Goal: Task Accomplishment & Management: Manage account settings

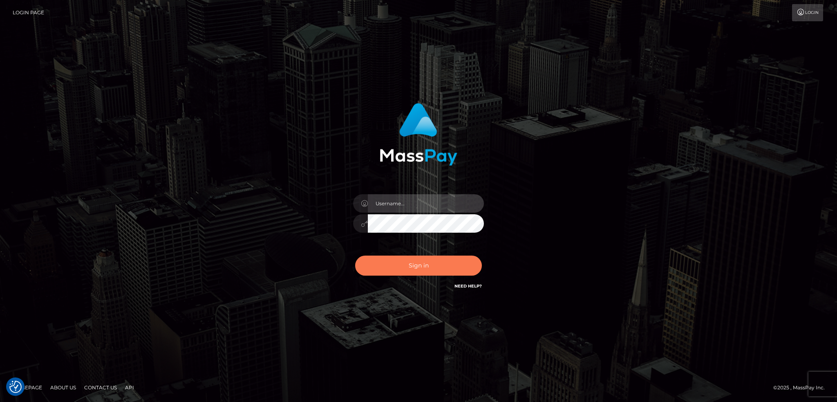
type input "alexstef"
click at [416, 268] on button "Sign in" at bounding box center [418, 265] width 127 height 20
type input "alexstef"
click at [413, 263] on button "Sign in" at bounding box center [418, 265] width 127 height 20
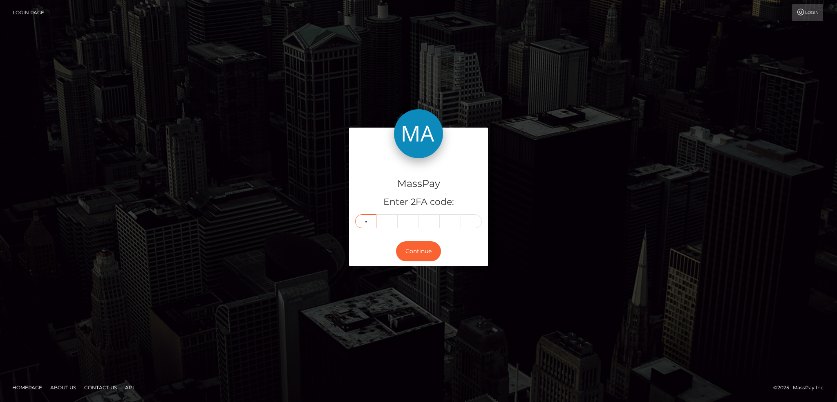
type input "9"
type input "1"
type input "2"
type input "5"
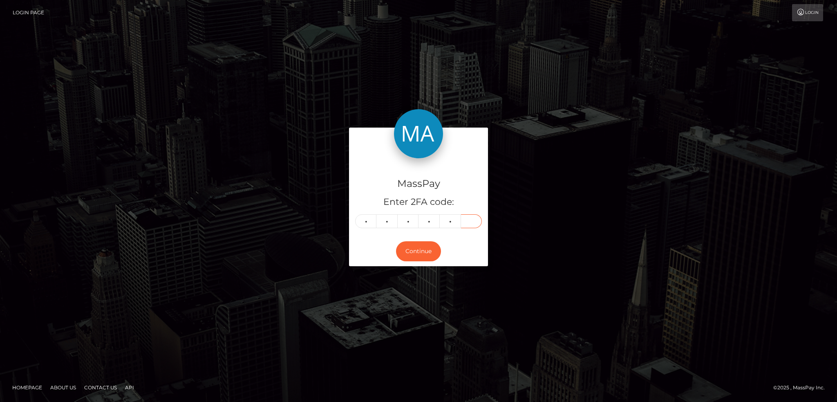
type input "9"
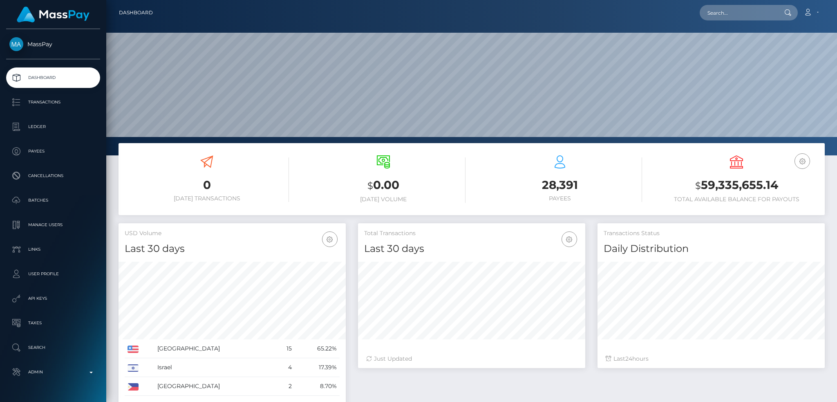
scroll to position [145, 227]
click at [709, 20] on div "Loading... Loading... Account Edit Profile Logout" at bounding box center [491, 12] width 665 height 17
click at [717, 10] on input "text" at bounding box center [737, 13] width 77 height 16
drag, startPoint x: 727, startPoint y: 13, endPoint x: 771, endPoint y: 10, distance: 43.8
click at [771, 10] on input "catalina dramba" at bounding box center [737, 13] width 77 height 16
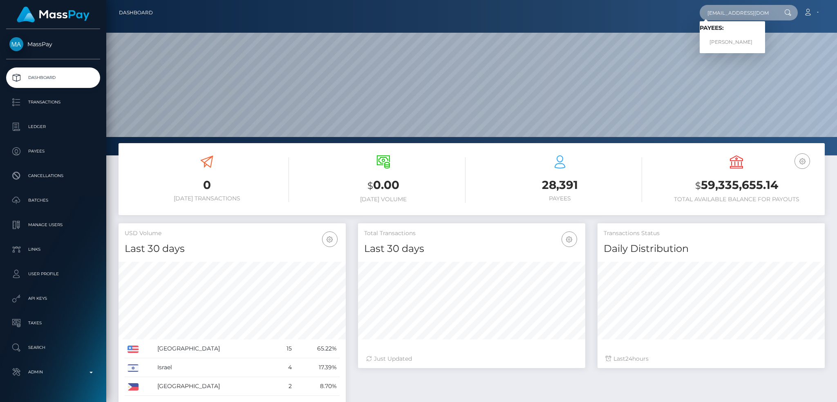
type input "catalina@masspay.io"
click at [733, 41] on link "Catalina Dramba" at bounding box center [731, 42] width 65 height 15
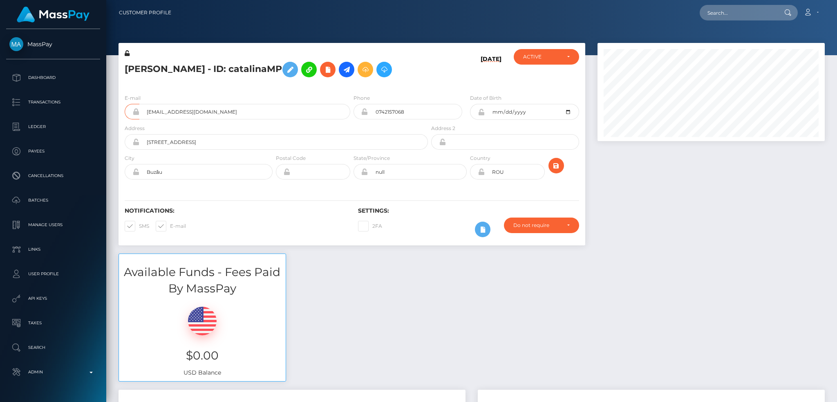
scroll to position [98, 227]
click at [140, 66] on h5 "Catalina Dramba - ID: catalinaMP" at bounding box center [274, 70] width 299 height 24
copy h5 "Catalina"
click at [256, 114] on input "catalina@masspay.io" at bounding box center [244, 112] width 211 height 16
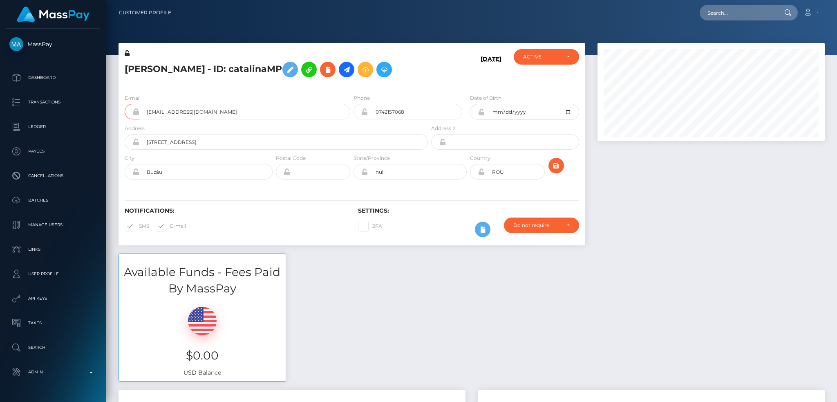
click at [205, 68] on h5 "Catalina Dramba - ID: catalinaMP" at bounding box center [274, 70] width 299 height 24
click at [724, 11] on input "text" at bounding box center [737, 13] width 77 height 16
type input "[PERSON_NAME][EMAIL_ADDRESS][DOMAIN_NAME]"
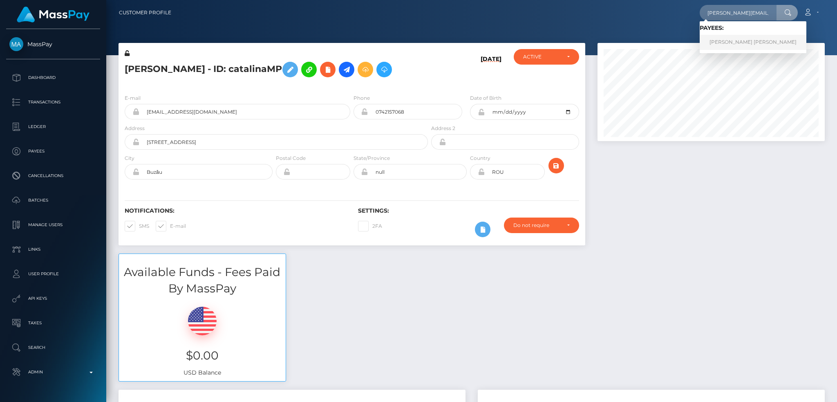
click at [716, 41] on link "Alexandru Florian Stefan" at bounding box center [752, 42] width 107 height 15
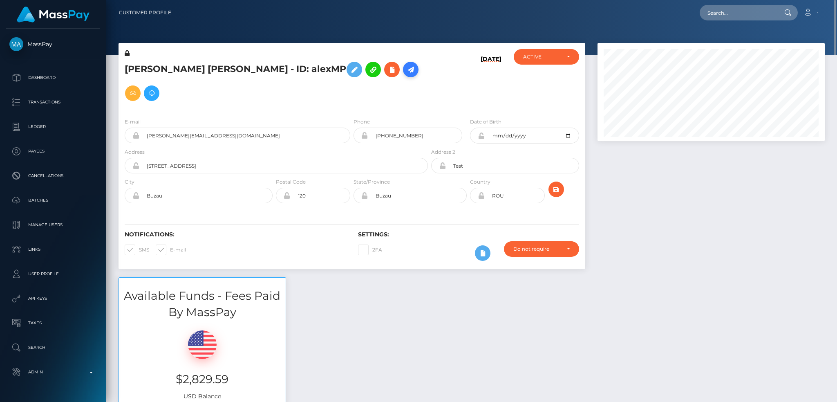
click at [406, 71] on icon at bounding box center [411, 70] width 10 height 10
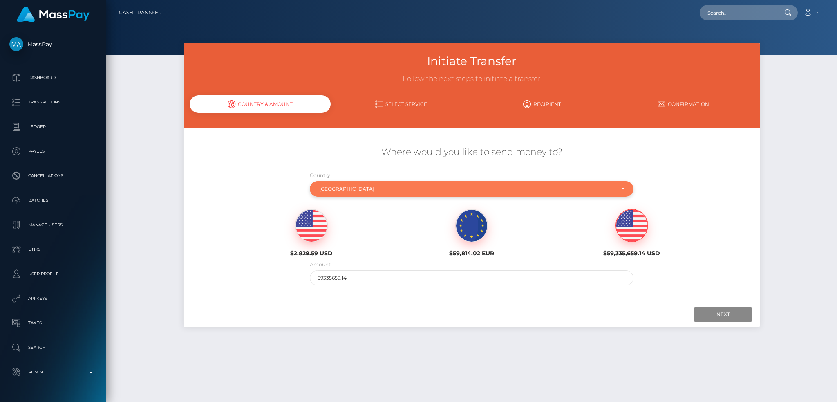
click at [369, 189] on div "[GEOGRAPHIC_DATA]" at bounding box center [467, 188] width 296 height 7
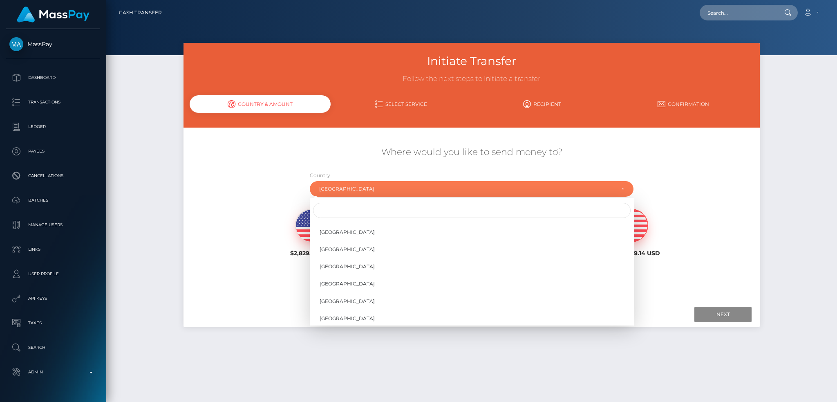
click at [260, 159] on div "Where would you like to send money to?" at bounding box center [471, 156] width 576 height 29
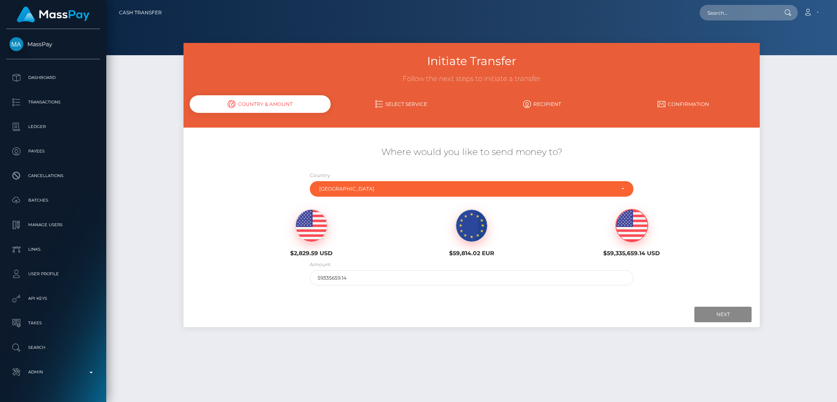
click at [542, 99] on link "Recipient" at bounding box center [541, 104] width 141 height 14
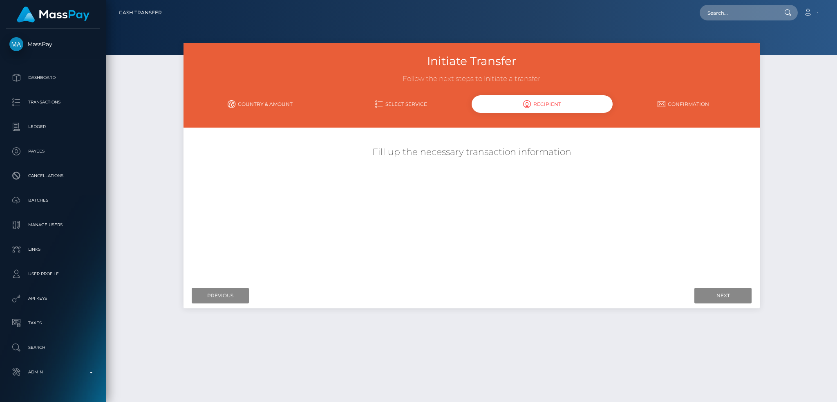
click at [407, 98] on link "Select Service" at bounding box center [400, 104] width 141 height 14
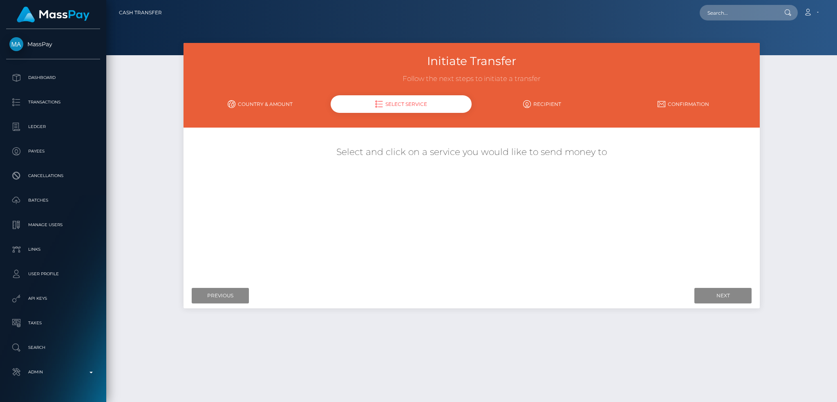
click at [257, 101] on link "Country & Amount" at bounding box center [260, 104] width 141 height 14
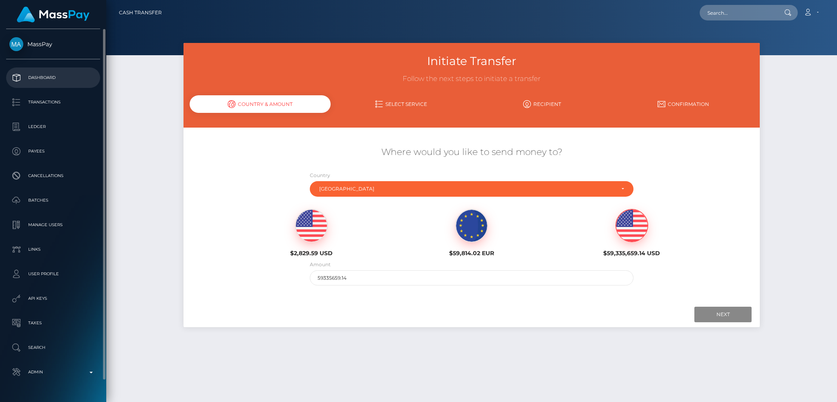
click at [72, 76] on p "Dashboard" at bounding box center [52, 77] width 87 height 12
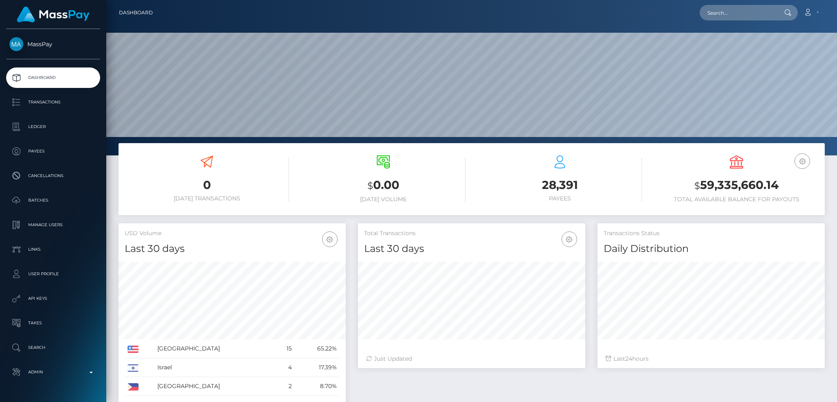
scroll to position [145, 227]
click at [721, 15] on input "text" at bounding box center [737, 13] width 77 height 16
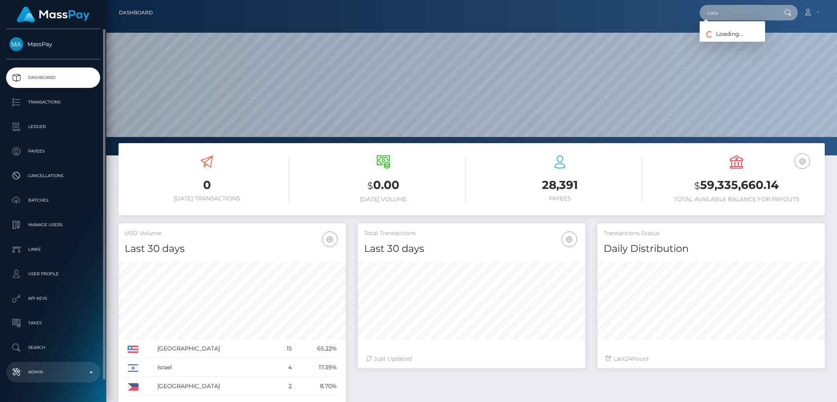
type input "cata"
click at [56, 372] on p "Admin" at bounding box center [52, 372] width 87 height 12
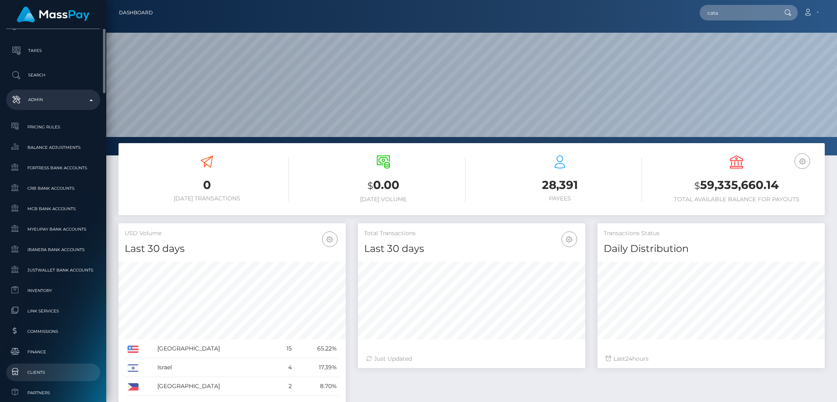
scroll to position [327, 0]
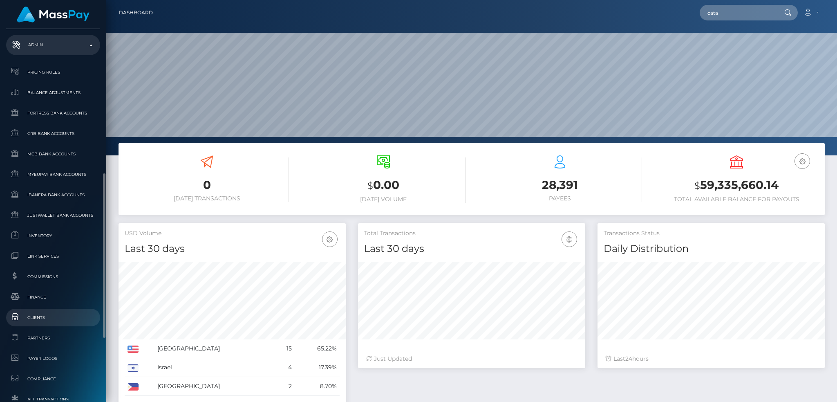
click at [59, 310] on link "Clients" at bounding box center [53, 317] width 94 height 18
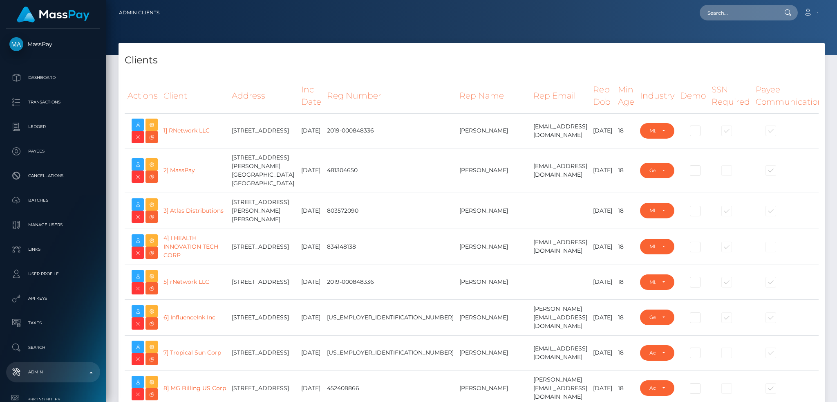
select select "223"
click at [151, 165] on icon at bounding box center [152, 164] width 10 height 10
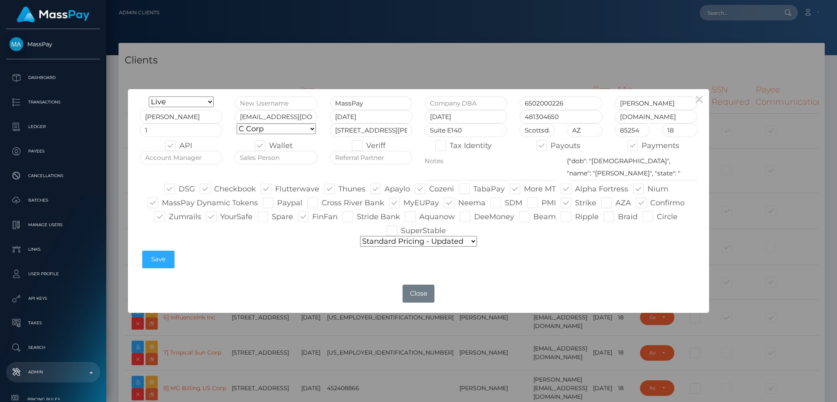
click at [647, 190] on span at bounding box center [647, 188] width 0 height 9
click at [647, 189] on input "Nium" at bounding box center [649, 185] width 5 height 5
checkbox input "false"
click at [403, 205] on span at bounding box center [403, 202] width 0 height 9
click at [403, 203] on input "MyEUPay" at bounding box center [405, 199] width 5 height 5
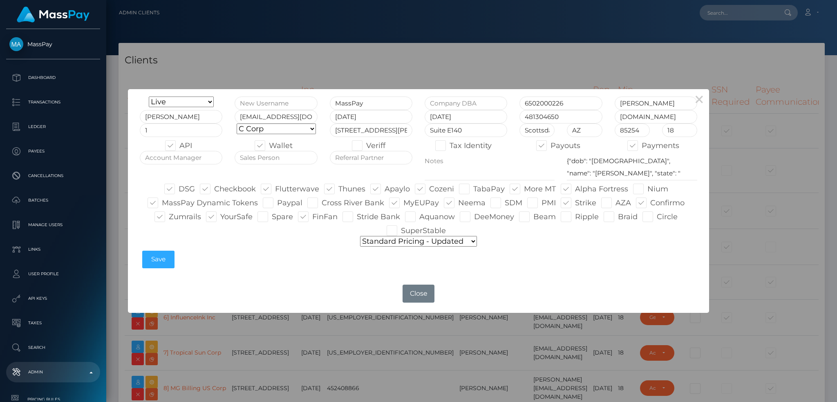
checkbox input "false"
click at [458, 203] on span at bounding box center [458, 202] width 0 height 9
click at [458, 203] on input "Neema" at bounding box center [460, 199] width 5 height 5
checkbox input "false"
click at [220, 219] on span at bounding box center [220, 216] width 0 height 9
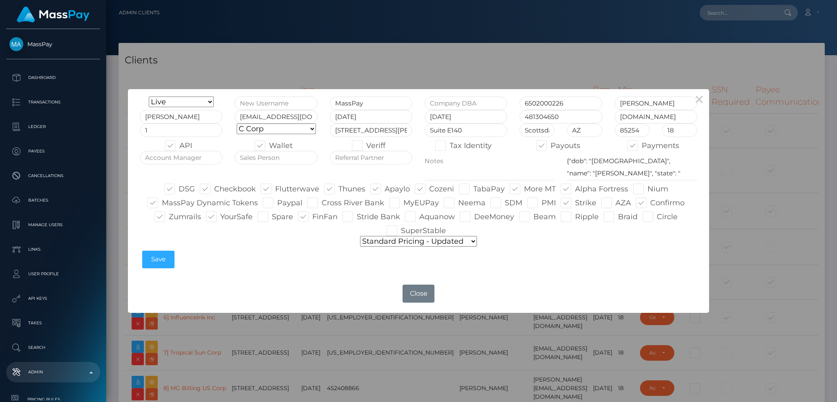
click at [220, 216] on input "YourSafe" at bounding box center [222, 213] width 5 height 5
checkbox input "false"
click at [420, 290] on button "Close" at bounding box center [418, 293] width 32 height 18
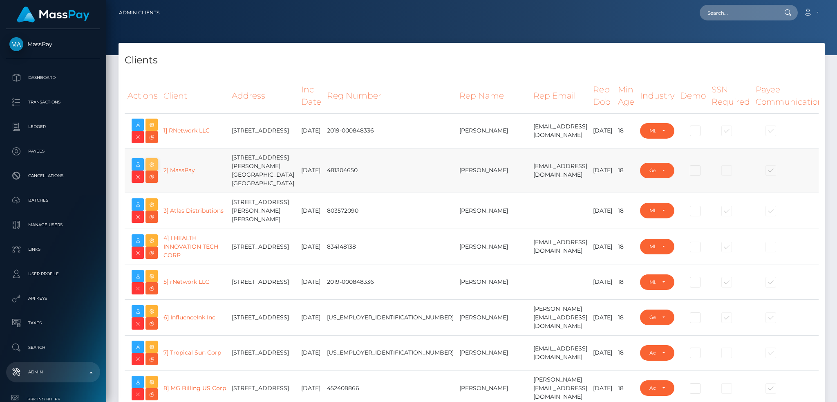
click at [153, 161] on icon at bounding box center [152, 164] width 10 height 10
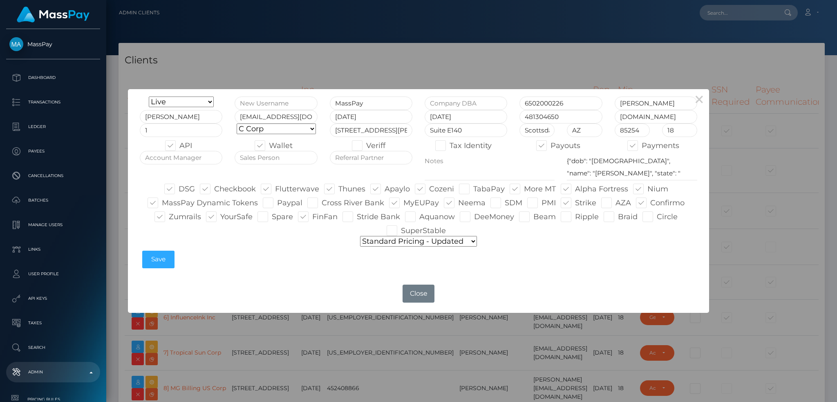
click at [524, 190] on span at bounding box center [524, 188] width 0 height 9
click at [524, 189] on input "More MT" at bounding box center [526, 185] width 5 height 5
checkbox input "false"
click at [575, 187] on span at bounding box center [575, 188] width 0 height 9
click at [575, 187] on input "Alpha Fortress" at bounding box center [577, 185] width 5 height 5
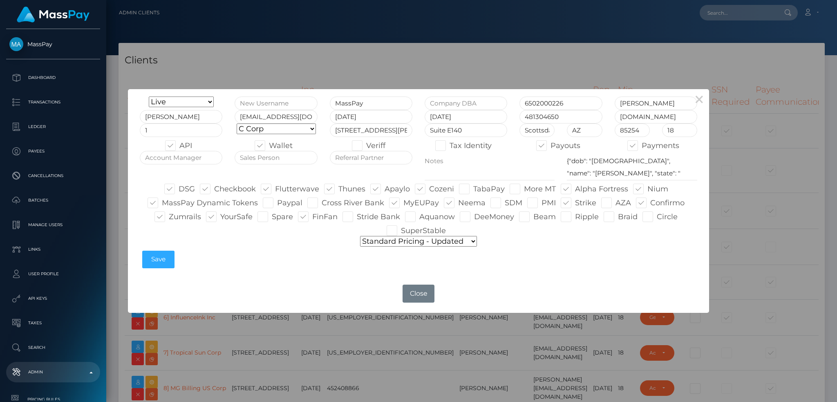
checkbox input "false"
click at [647, 188] on span at bounding box center [647, 188] width 0 height 9
click at [647, 188] on input "Nium" at bounding box center [649, 185] width 5 height 5
checkbox input "false"
click at [403, 204] on span at bounding box center [403, 202] width 0 height 9
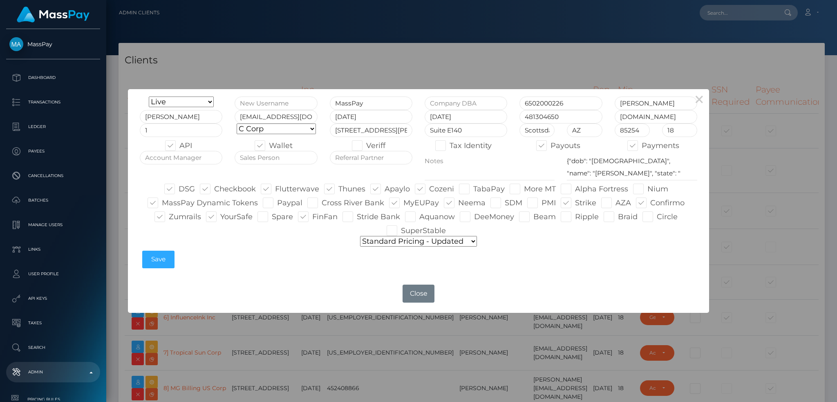
click at [403, 203] on input "MyEUPay" at bounding box center [405, 199] width 5 height 5
checkbox input "false"
click at [458, 203] on span at bounding box center [458, 202] width 0 height 9
click at [458, 203] on input "Neema" at bounding box center [460, 199] width 5 height 5
checkbox input "false"
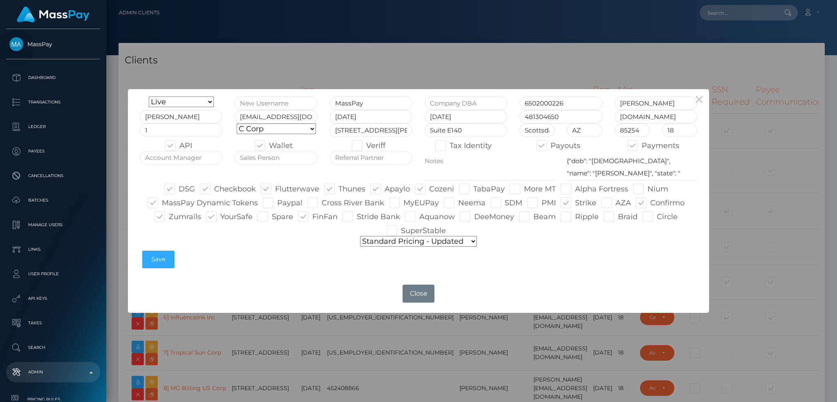
click at [220, 218] on span at bounding box center [220, 216] width 0 height 9
click at [220, 216] on input "YourSafe" at bounding box center [222, 213] width 5 height 5
checkbox input "false"
click at [165, 261] on button "Save" at bounding box center [158, 259] width 32 height 18
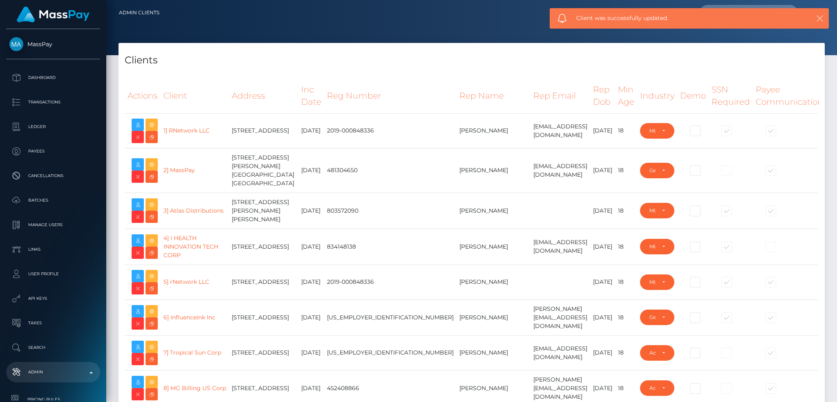
click at [816, 17] on icon "button" at bounding box center [819, 18] width 8 height 8
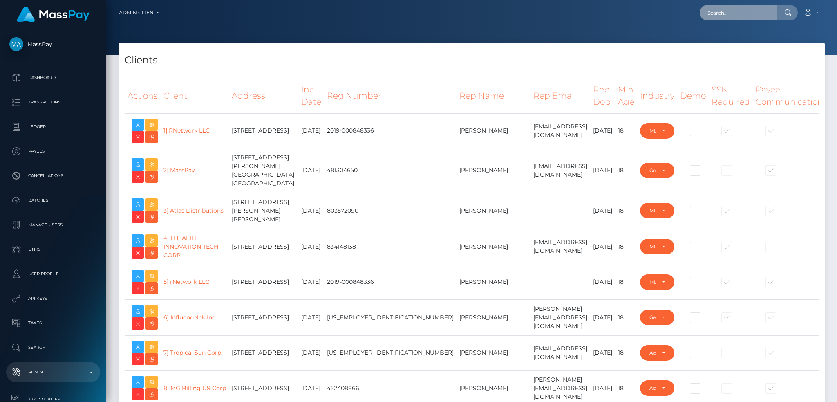
click at [732, 13] on input "text" at bounding box center [737, 13] width 77 height 16
type input "catalina@masspay.io"
click at [736, 40] on link "Catalina Dramba" at bounding box center [731, 42] width 65 height 15
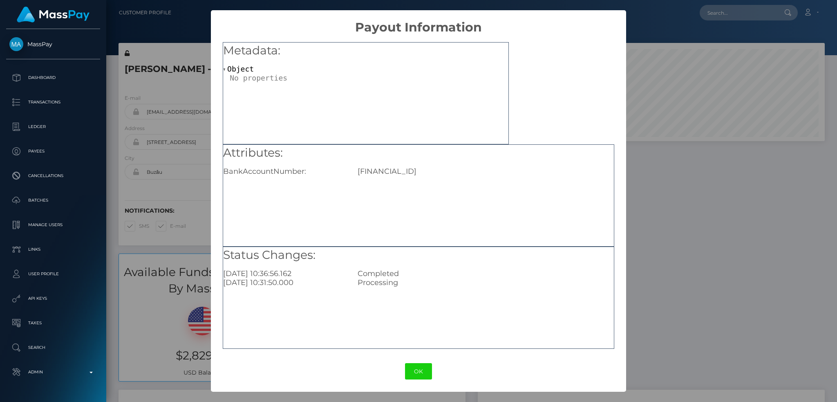
scroll to position [98, 227]
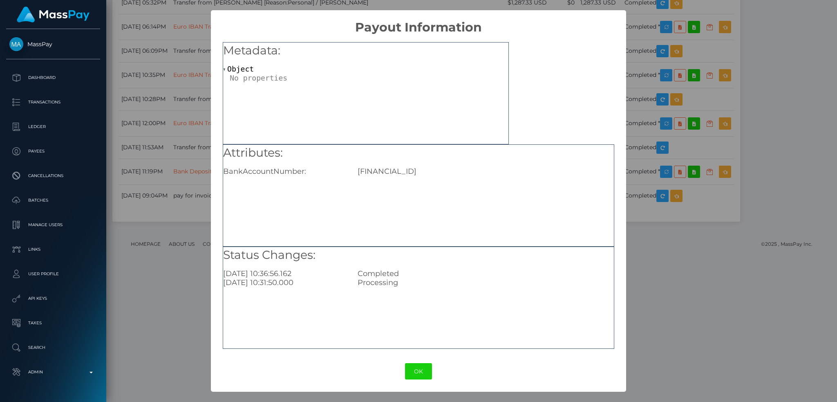
click at [410, 167] on div "[FINANCIAL_ID]" at bounding box center [485, 171] width 268 height 9
copy div "[FINANCIAL_ID]"
click at [680, 90] on div "× Payout Information Metadata: Object Attributes: BankAccountNumber: RO76REVO00…" at bounding box center [418, 201] width 837 height 402
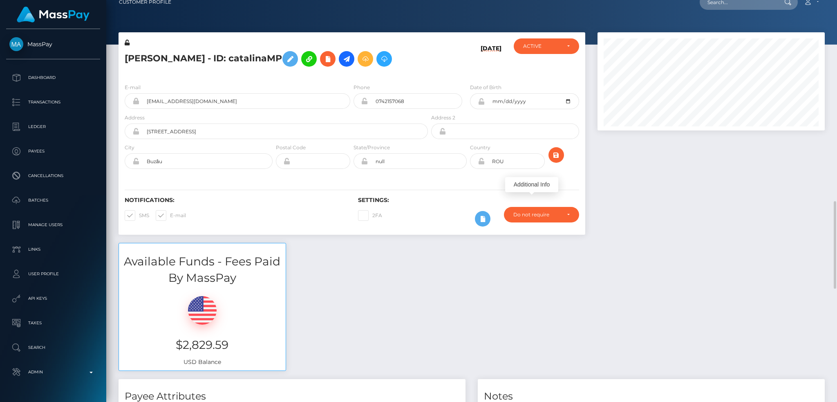
scroll to position [0, 0]
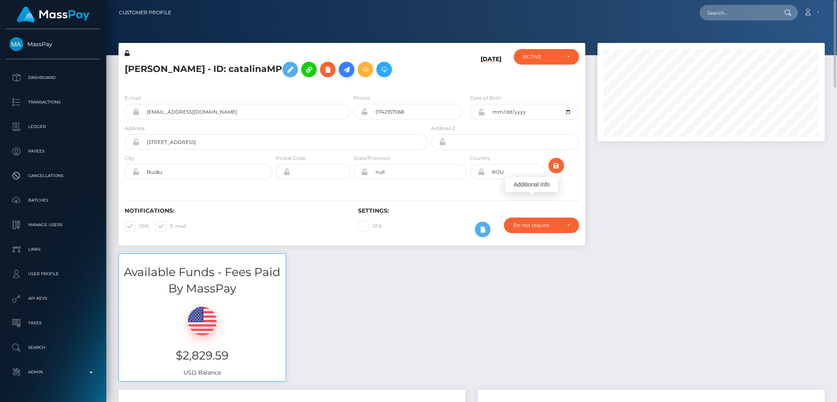
click at [347, 69] on icon at bounding box center [346, 70] width 10 height 10
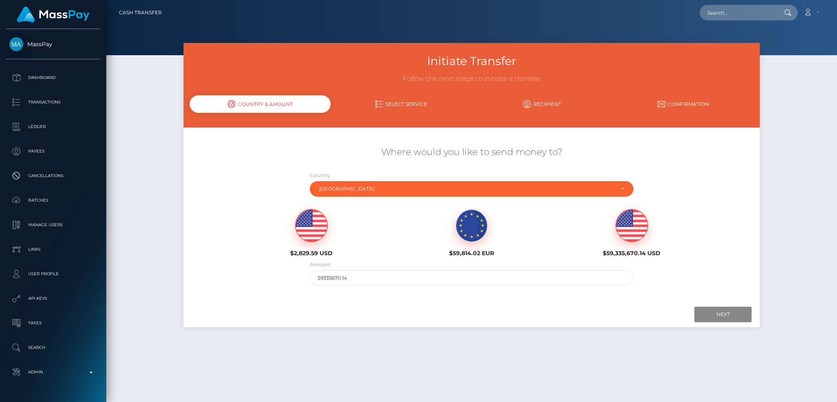
click at [319, 226] on img at bounding box center [311, 225] width 32 height 33
type input "2829.59"
click at [716, 317] on input "Next" at bounding box center [722, 314] width 57 height 16
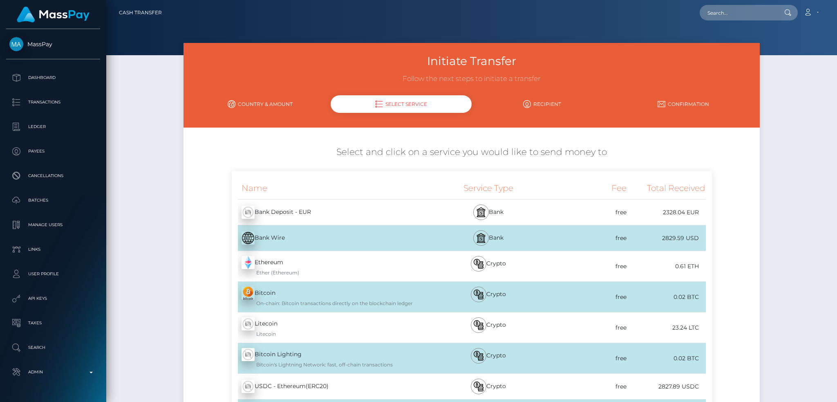
click at [339, 212] on div "Bank Deposit - EUR - EUR" at bounding box center [330, 212] width 197 height 23
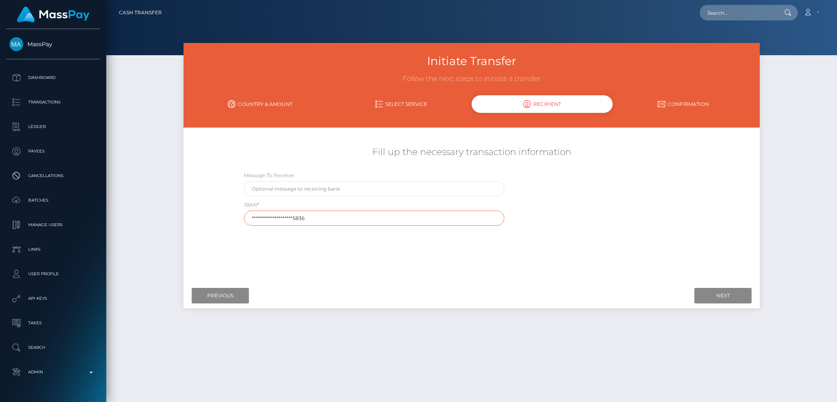
click at [350, 217] on input "**********" at bounding box center [374, 217] width 261 height 15
paste input "RO76REVO000010832089"
type input "[FINANCIAL_ID]"
click at [727, 300] on input "Next" at bounding box center [722, 296] width 57 height 16
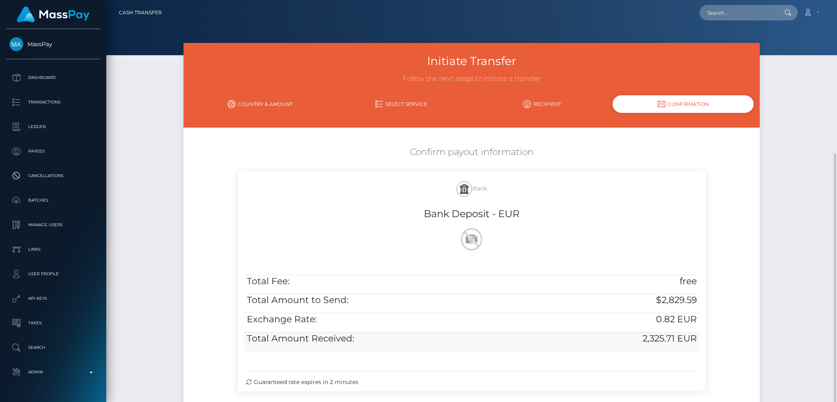
scroll to position [84, 0]
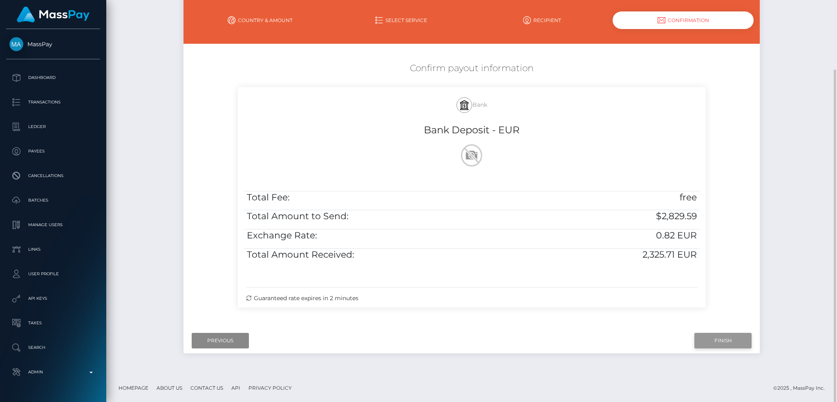
click at [723, 341] on input "Finish" at bounding box center [722, 340] width 57 height 16
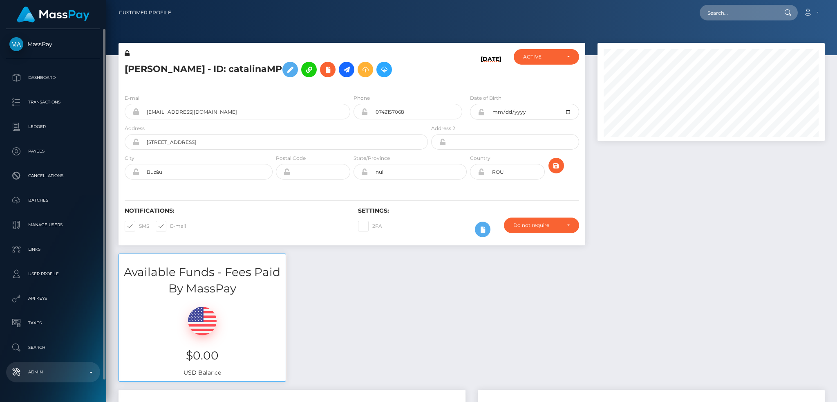
click at [56, 373] on p "Admin" at bounding box center [52, 372] width 87 height 12
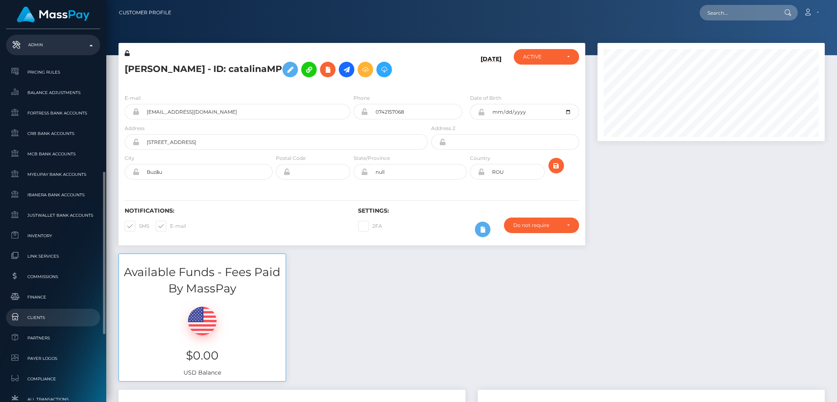
click at [62, 317] on span "Clients" at bounding box center [52, 316] width 87 height 9
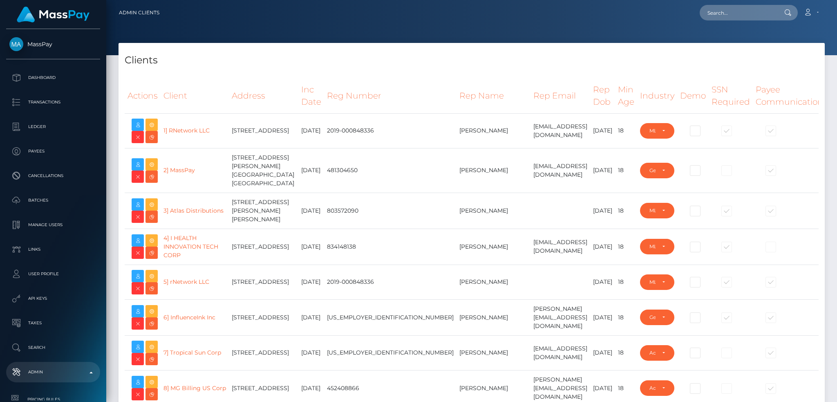
select select "223"
click at [151, 164] on icon at bounding box center [152, 164] width 10 height 10
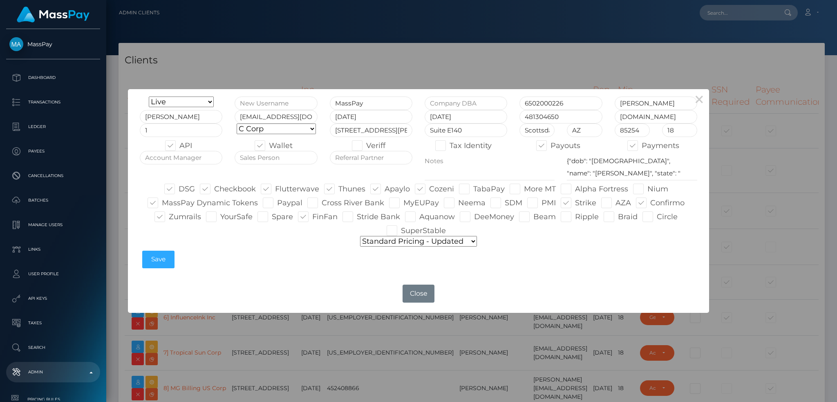
click at [524, 189] on span at bounding box center [524, 188] width 0 height 9
click at [524, 189] on input "More MT" at bounding box center [526, 185] width 5 height 5
checkbox input "true"
click at [575, 191] on span at bounding box center [575, 188] width 0 height 9
click at [575, 189] on input "Alpha Fortress" at bounding box center [577, 185] width 5 height 5
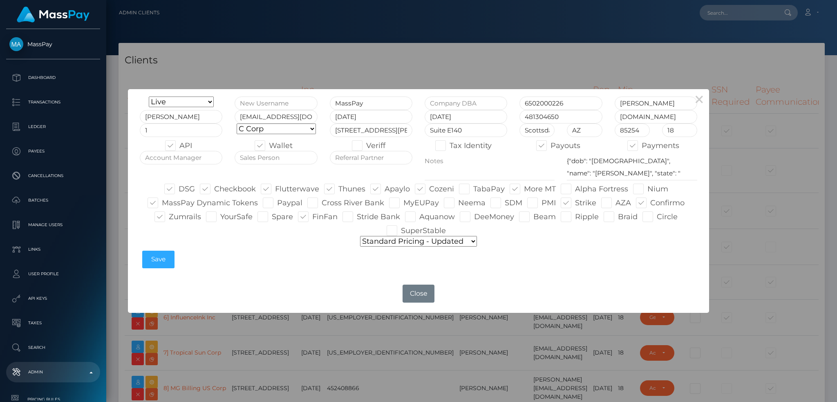
checkbox input "true"
click at [647, 190] on span at bounding box center [647, 188] width 0 height 9
click at [647, 189] on input "Nium" at bounding box center [649, 185] width 5 height 5
checkbox input "true"
click at [403, 202] on span at bounding box center [403, 202] width 0 height 9
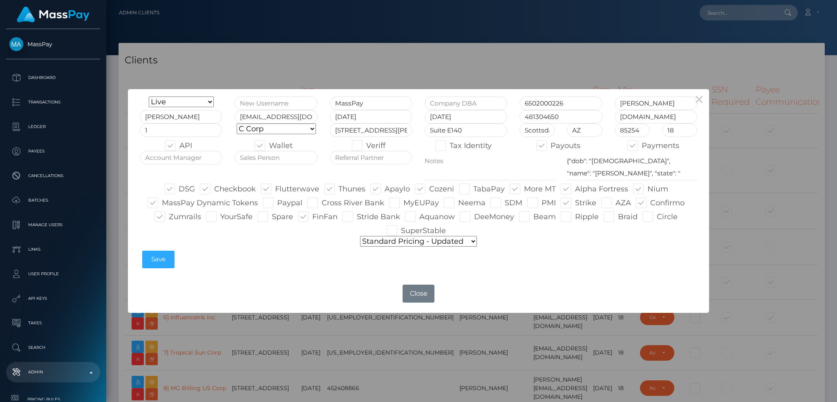
click at [403, 202] on input "MyEUPay" at bounding box center [405, 199] width 5 height 5
checkbox input "true"
click at [458, 202] on span at bounding box center [458, 202] width 0 height 9
click at [458, 202] on input "Neema" at bounding box center [460, 199] width 5 height 5
checkbox input "true"
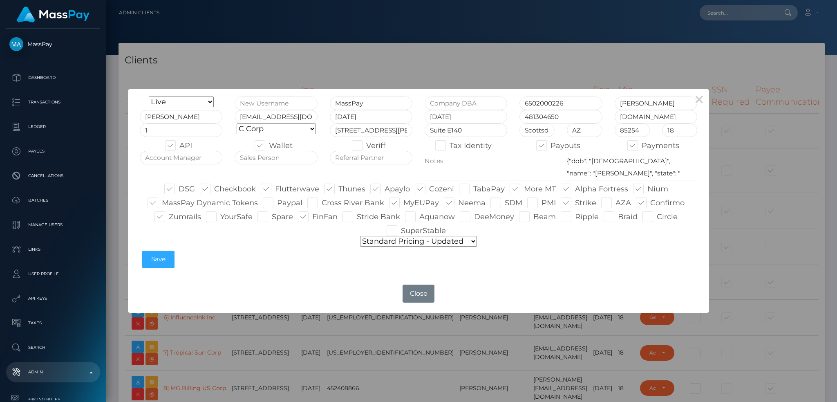
click at [220, 217] on span at bounding box center [220, 216] width 0 height 9
click at [220, 216] on input "YourSafe" at bounding box center [222, 213] width 5 height 5
checkbox input "true"
click at [154, 259] on button "Save" at bounding box center [158, 259] width 32 height 18
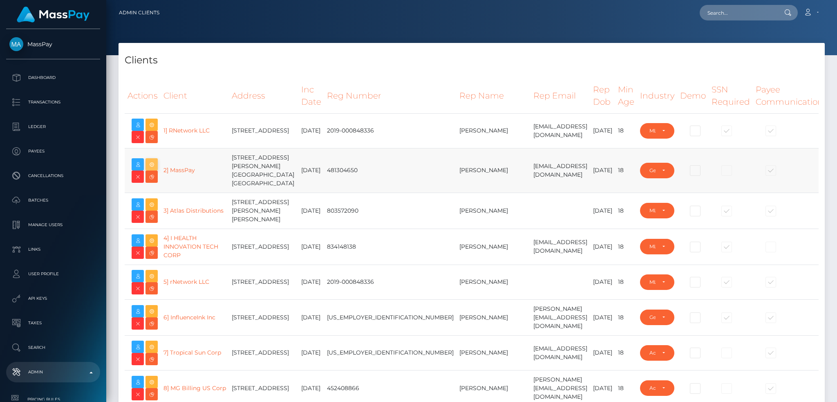
click at [150, 165] on icon at bounding box center [152, 164] width 10 height 10
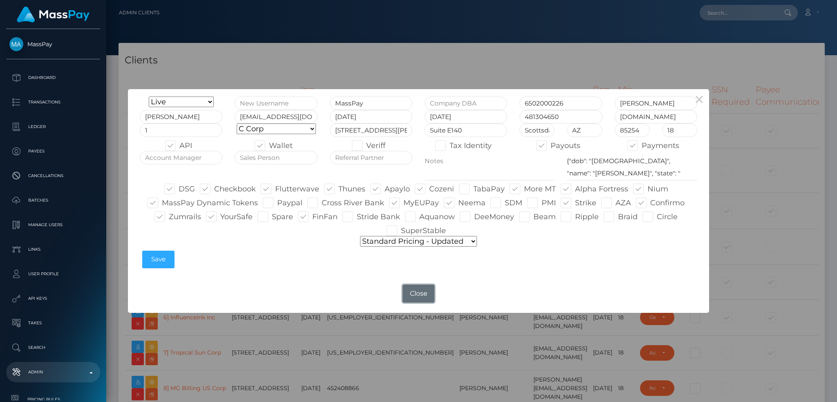
click at [410, 290] on button "Close" at bounding box center [418, 293] width 32 height 18
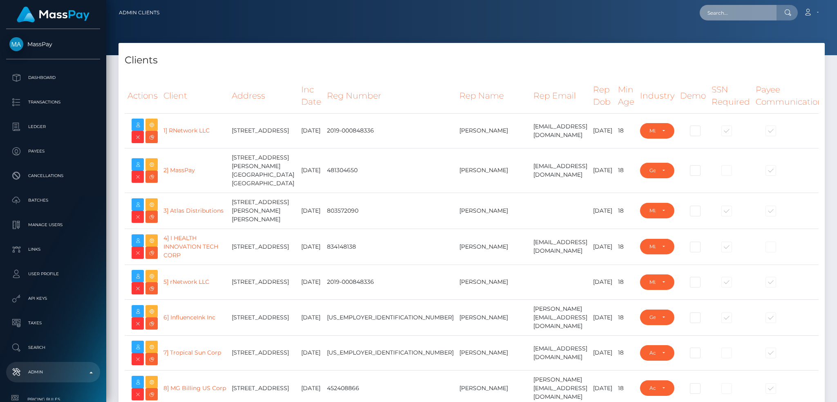
click at [724, 11] on input "text" at bounding box center [737, 13] width 77 height 16
type input "catalina@masspay.io"
click at [728, 41] on link "Catalina Dramba" at bounding box center [731, 42] width 65 height 15
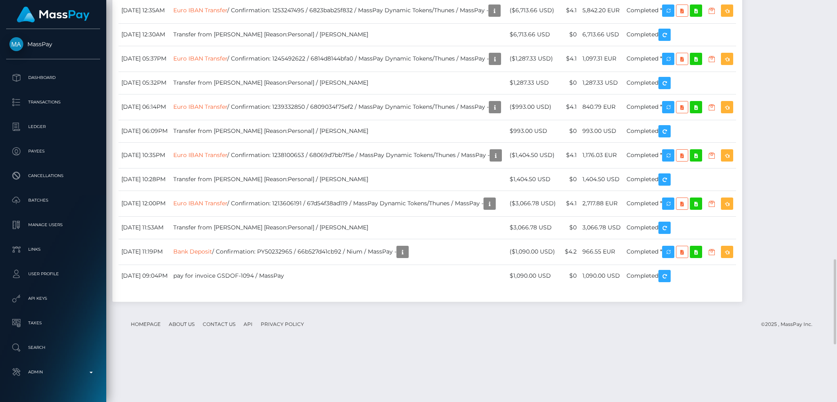
scroll to position [98, 227]
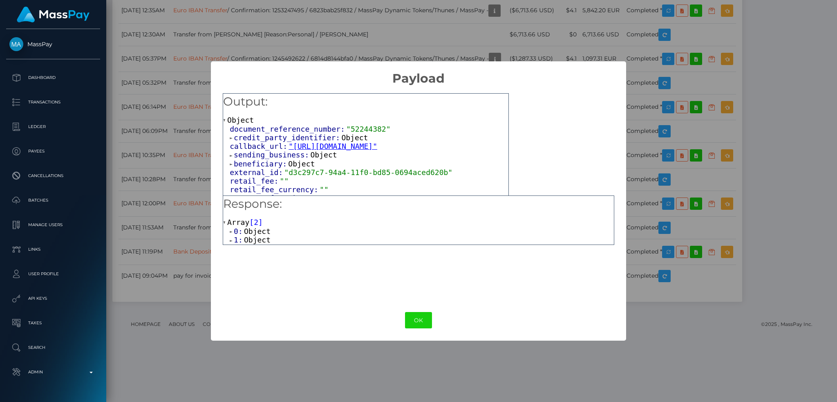
click at [258, 241] on span "Object" at bounding box center [257, 239] width 27 height 9
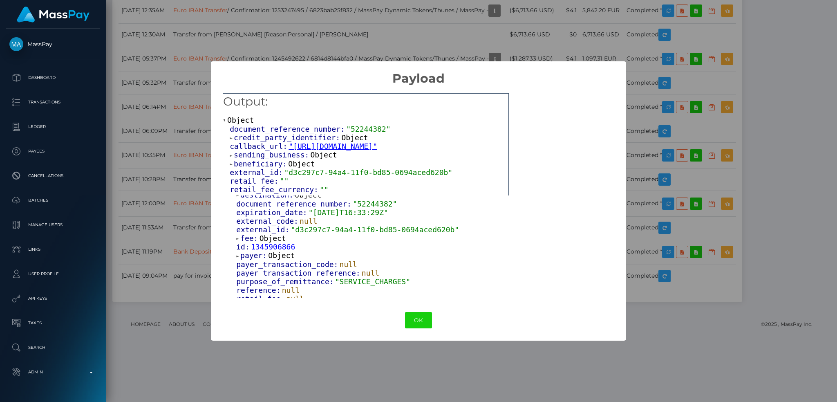
scroll to position [221, 0]
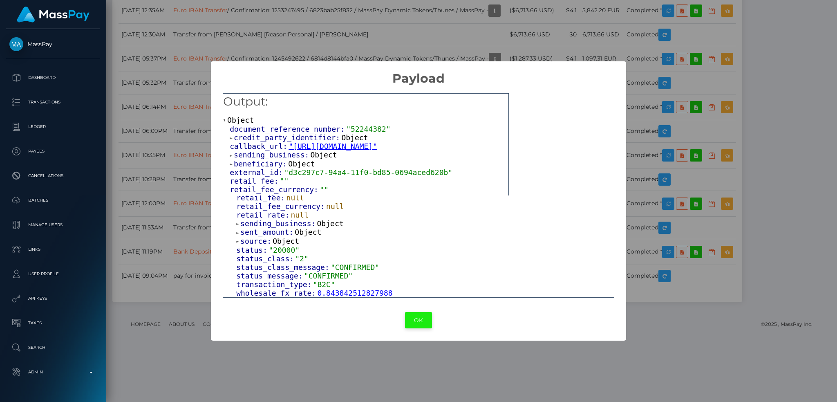
click at [423, 321] on button "OK" at bounding box center [418, 320] width 27 height 17
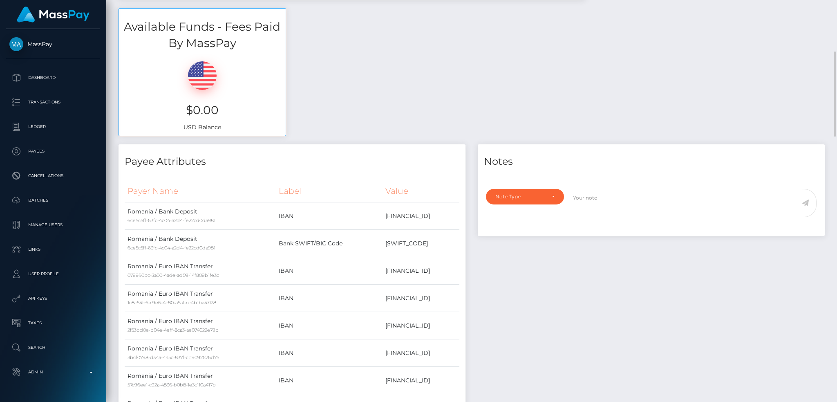
scroll to position [0, 0]
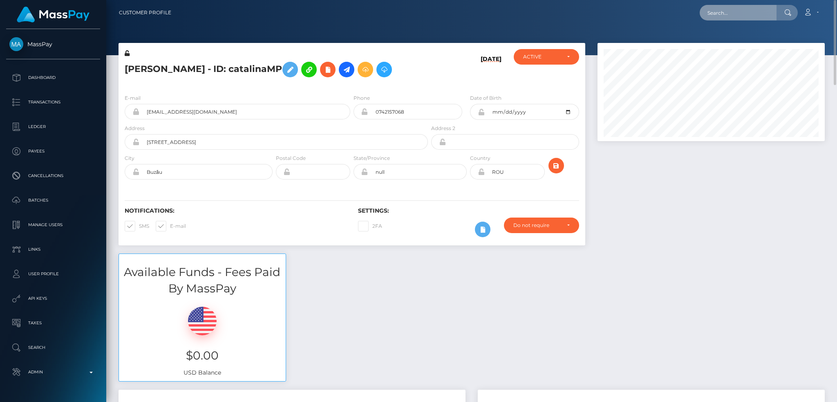
click at [718, 15] on input "text" at bounding box center [737, 13] width 77 height 16
paste input "poact_rWvvhZH18NPm"
type input "poact_rWvvhZH18NPm"
click at [723, 47] on link "mostafa saad" at bounding box center [731, 42] width 65 height 15
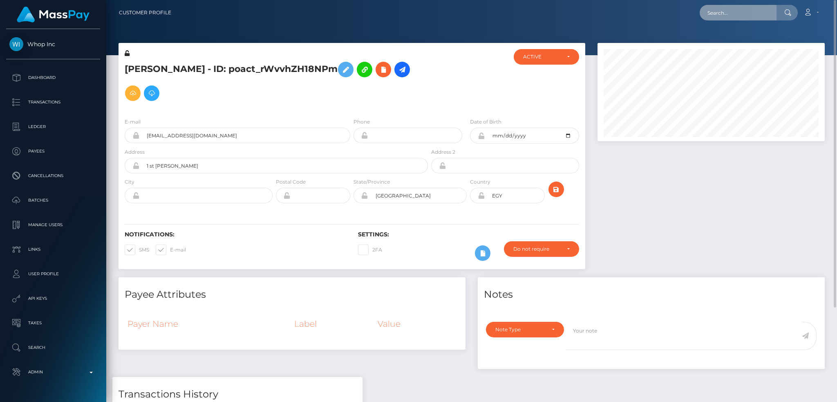
click at [739, 14] on input "text" at bounding box center [737, 13] width 77 height 16
paste input "poact_nTgEYeSxsS7b"
type input "poact_nTgEYeSxsS7b"
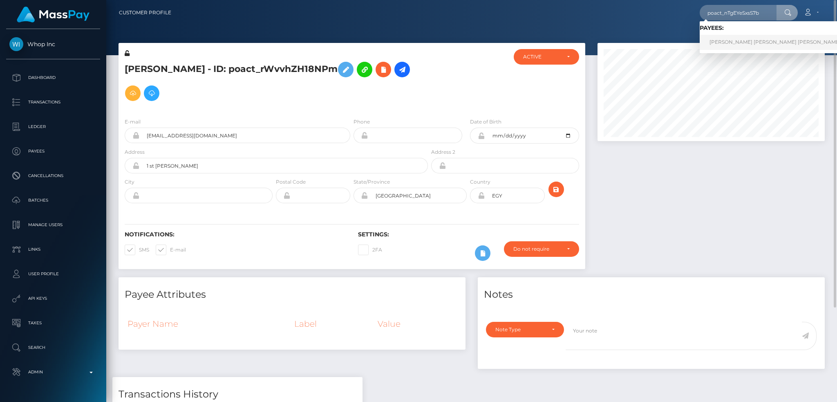
click at [732, 40] on link "[PERSON_NAME] [PERSON_NAME] [PERSON_NAME]" at bounding box center [774, 42] width 151 height 15
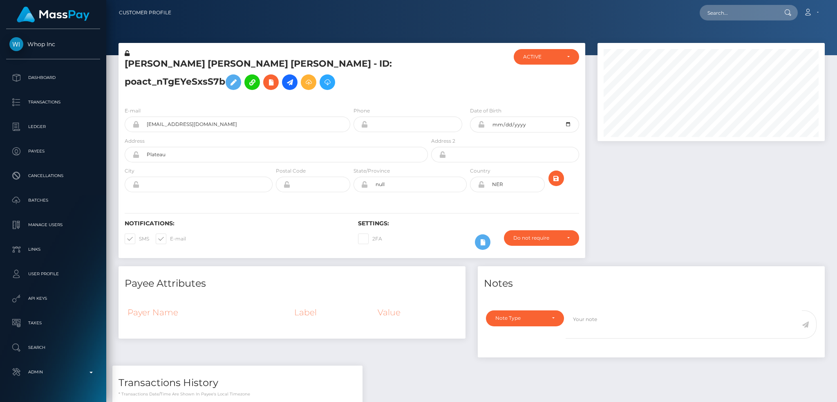
scroll to position [98, 227]
click at [742, 12] on input "text" at bounding box center [737, 13] width 77 height 16
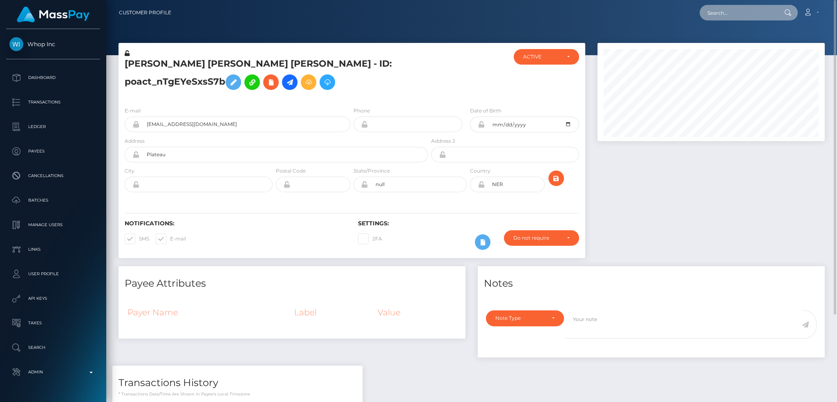
paste input "pout_NCuoP3OhjBUZI"
type input "pout_NCuoP3OhjBUZI"
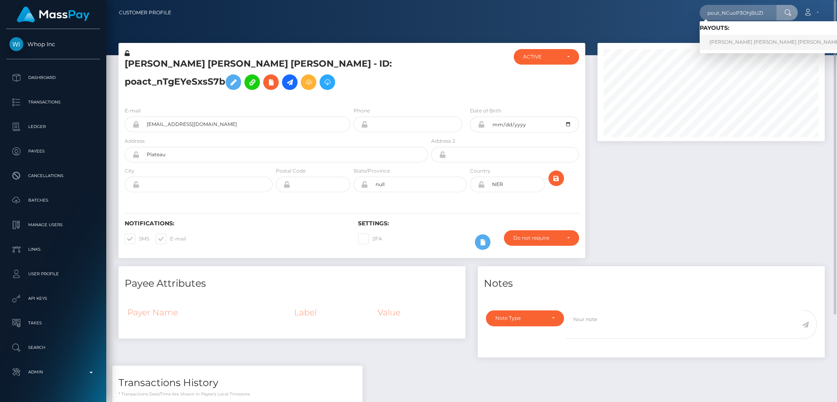
drag, startPoint x: 747, startPoint y: 39, endPoint x: 718, endPoint y: 45, distance: 30.0
click at [747, 39] on link "[PERSON_NAME] [PERSON_NAME] [PERSON_NAME] (Whop Inc - )" at bounding box center [791, 42] width 184 height 15
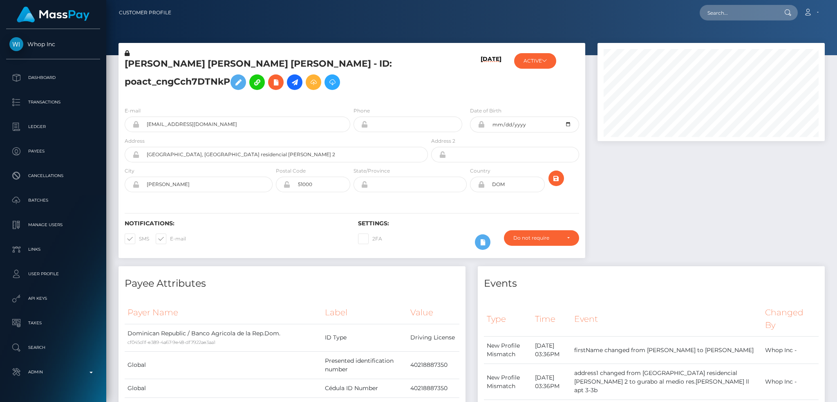
scroll to position [98, 227]
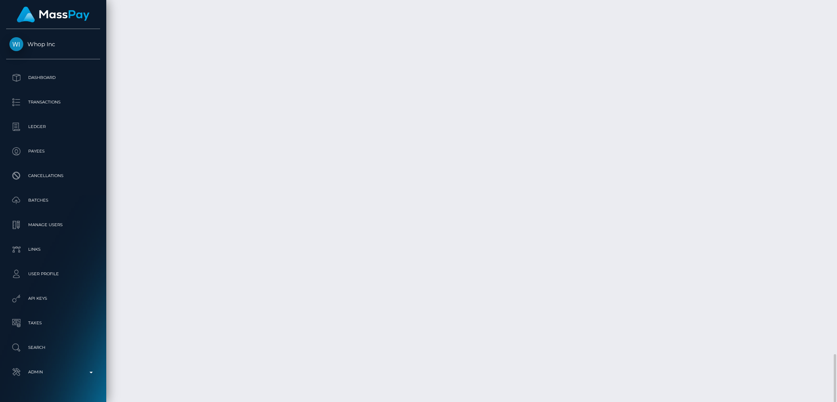
copy td "1334644177"
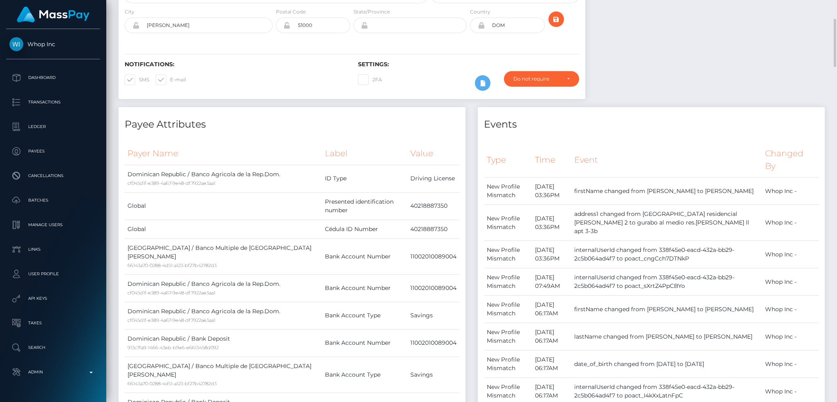
scroll to position [0, 0]
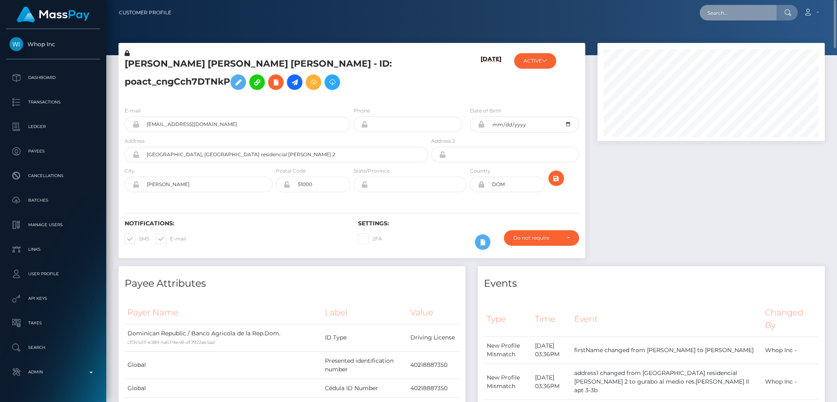
click at [744, 16] on input "text" at bounding box center [737, 13] width 77 height 16
type input "[EMAIL_ADDRESS][DOMAIN_NAME]"
click at [729, 41] on link "[PERSON_NAME]" at bounding box center [731, 42] width 65 height 15
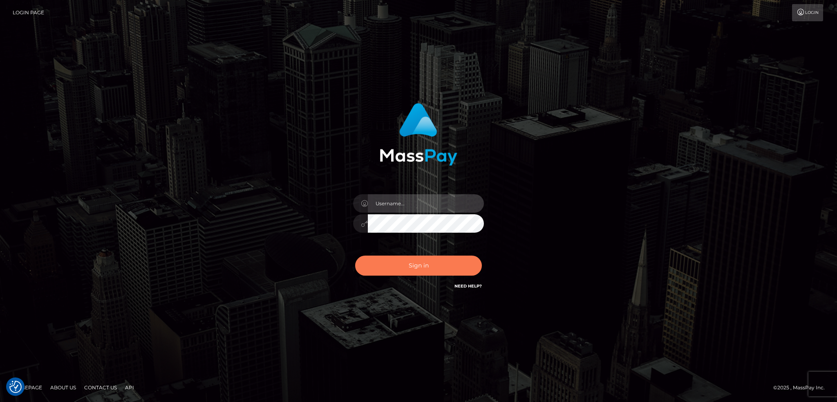
type input "alexstef"
click at [416, 269] on button "Sign in" at bounding box center [418, 265] width 127 height 20
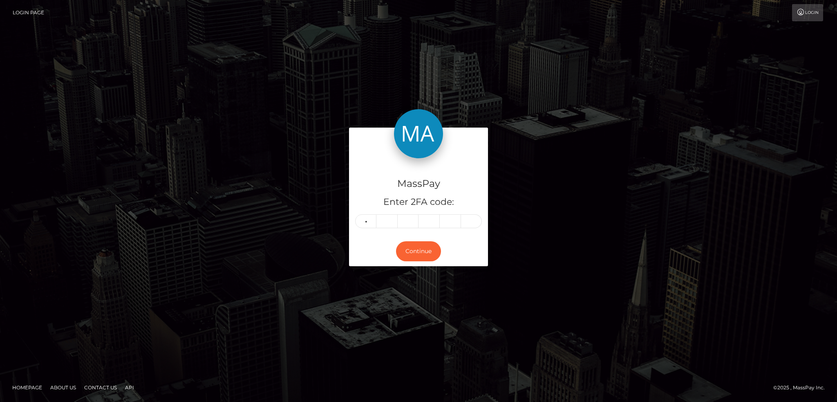
type input "6"
type input "8"
type input "9"
type input "7"
type input "5"
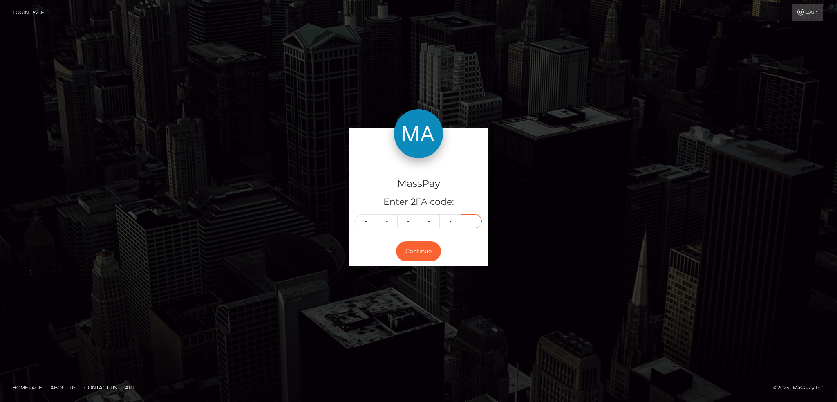
type input "9"
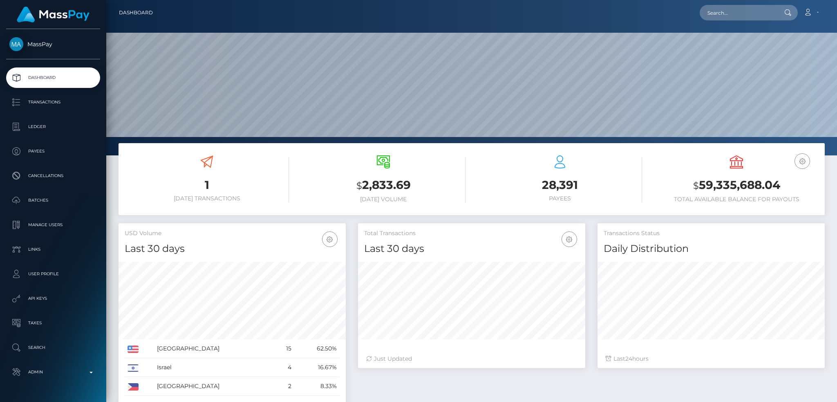
scroll to position [145, 227]
click at [722, 11] on input "text" at bounding box center [737, 13] width 77 height 16
paste input "poact_JDK5QezWGOMi"
type input "poact_JDK5QezWGOMi"
click at [739, 45] on link "Robert Wanyeki" at bounding box center [731, 42] width 65 height 15
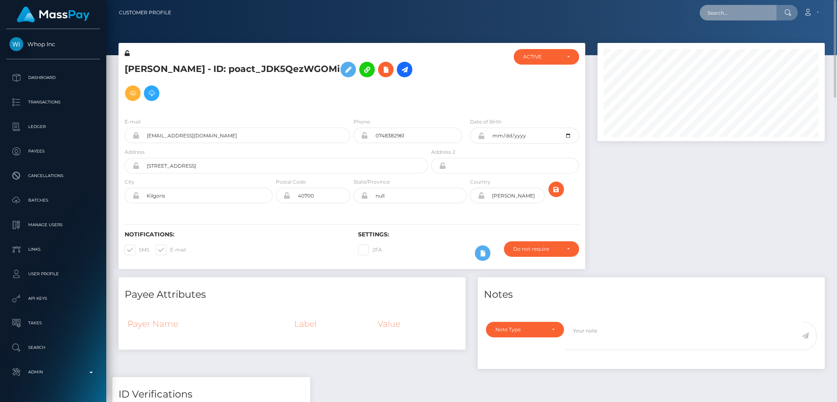
click at [723, 14] on input "text" at bounding box center [737, 13] width 77 height 16
paste input "poact_ZJNVpInFRNGJ"
type input "poact_ZJNVpInFRNGJ"
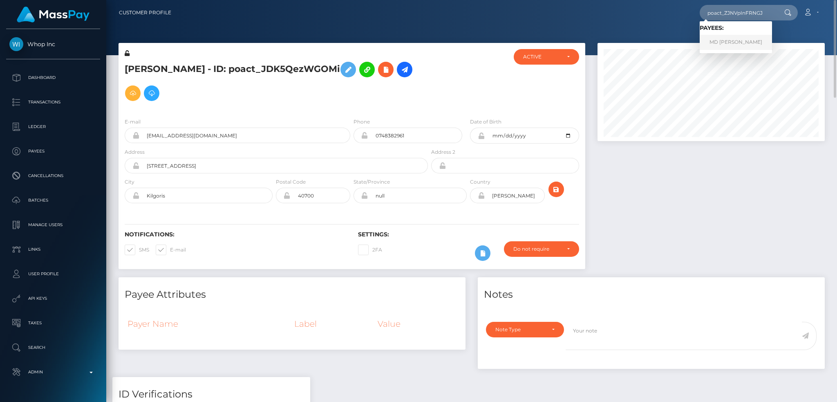
click at [722, 41] on link "MD ASHFAQUE Amjad" at bounding box center [735, 42] width 72 height 15
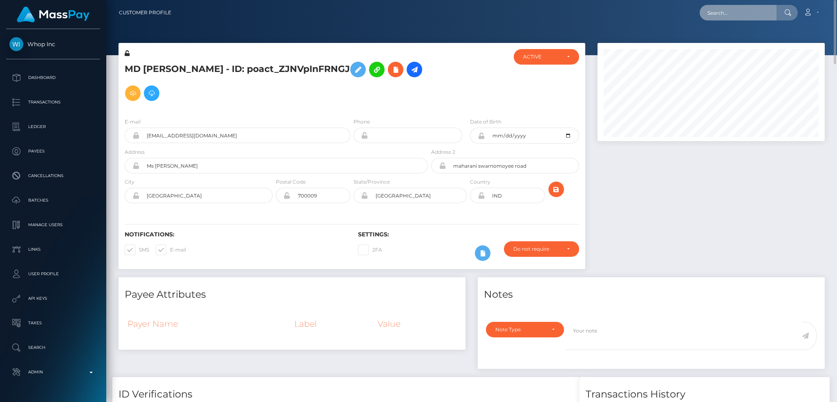
click at [711, 16] on input "text" at bounding box center [737, 13] width 77 height 16
paste input "poact_3fx0fAKqj02o"
type input "poact_3fx0fAKqj02o"
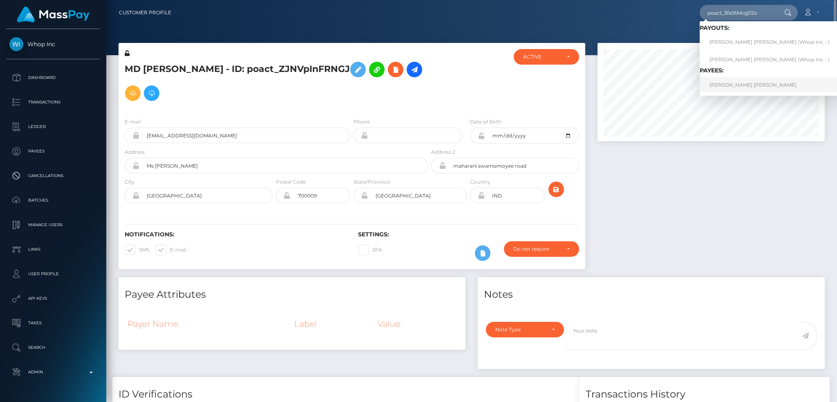
click at [739, 81] on link "[PERSON_NAME] [PERSON_NAME]" at bounding box center [769, 84] width 140 height 15
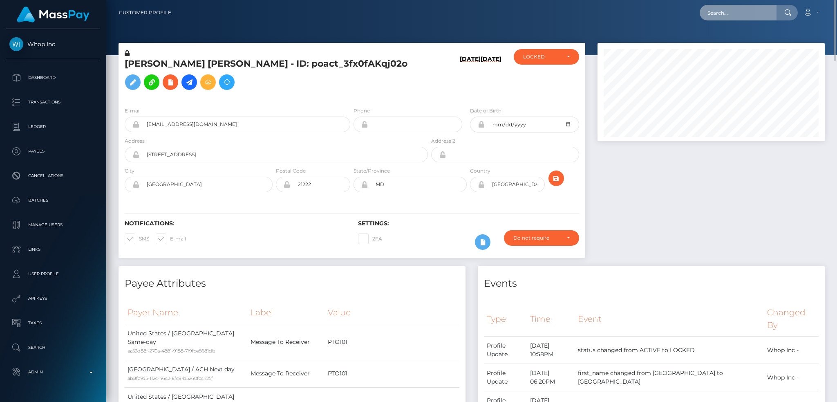
click at [730, 9] on input "text" at bounding box center [737, 13] width 77 height 16
paste input "poact_R9NRvIABMpro"
type input "poact_R9NRvIABMpro"
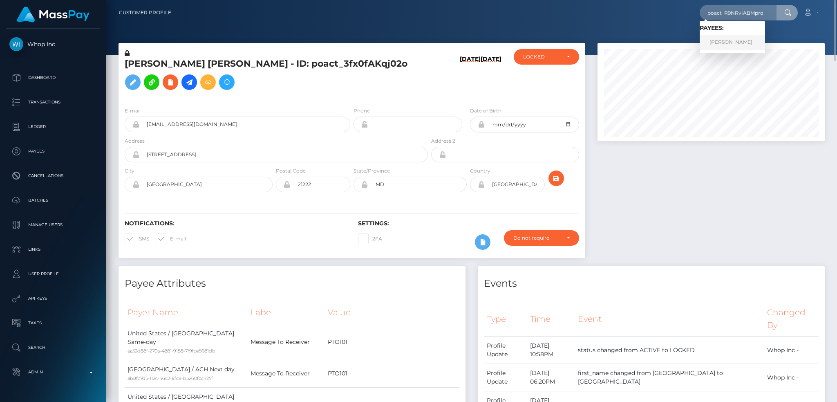
click at [734, 39] on link "[PERSON_NAME]" at bounding box center [731, 42] width 65 height 15
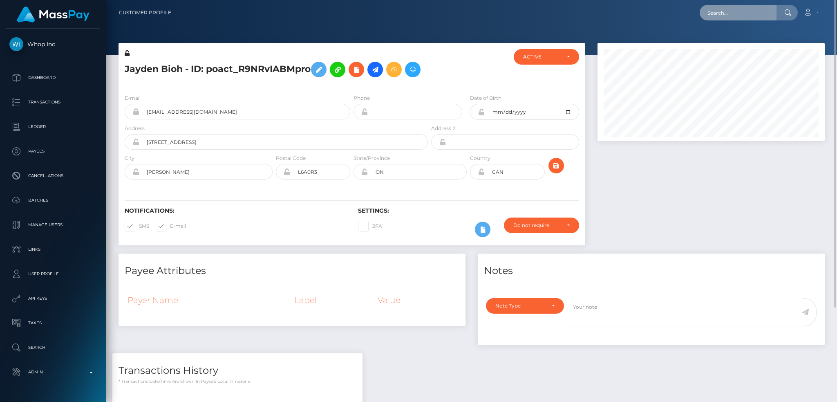
click at [730, 13] on input "text" at bounding box center [737, 13] width 77 height 16
paste input "poact_x3REbwkBeW5Z"
type input "poact_x3REbwkBeW5Z"
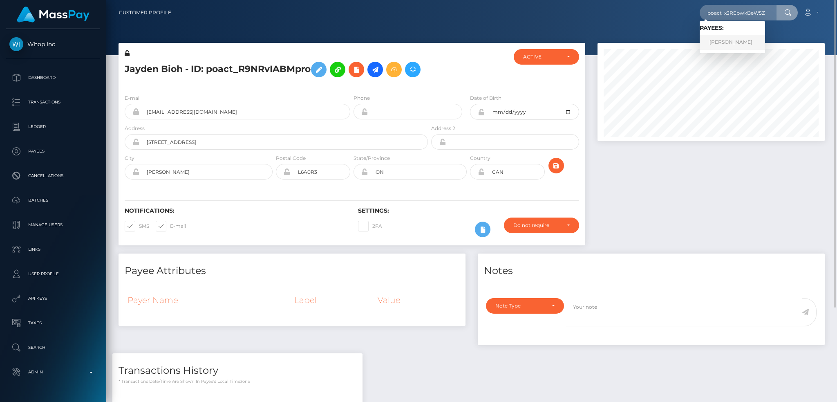
click at [743, 39] on link "[PERSON_NAME]" at bounding box center [731, 42] width 65 height 15
